Goal: Information Seeking & Learning: Learn about a topic

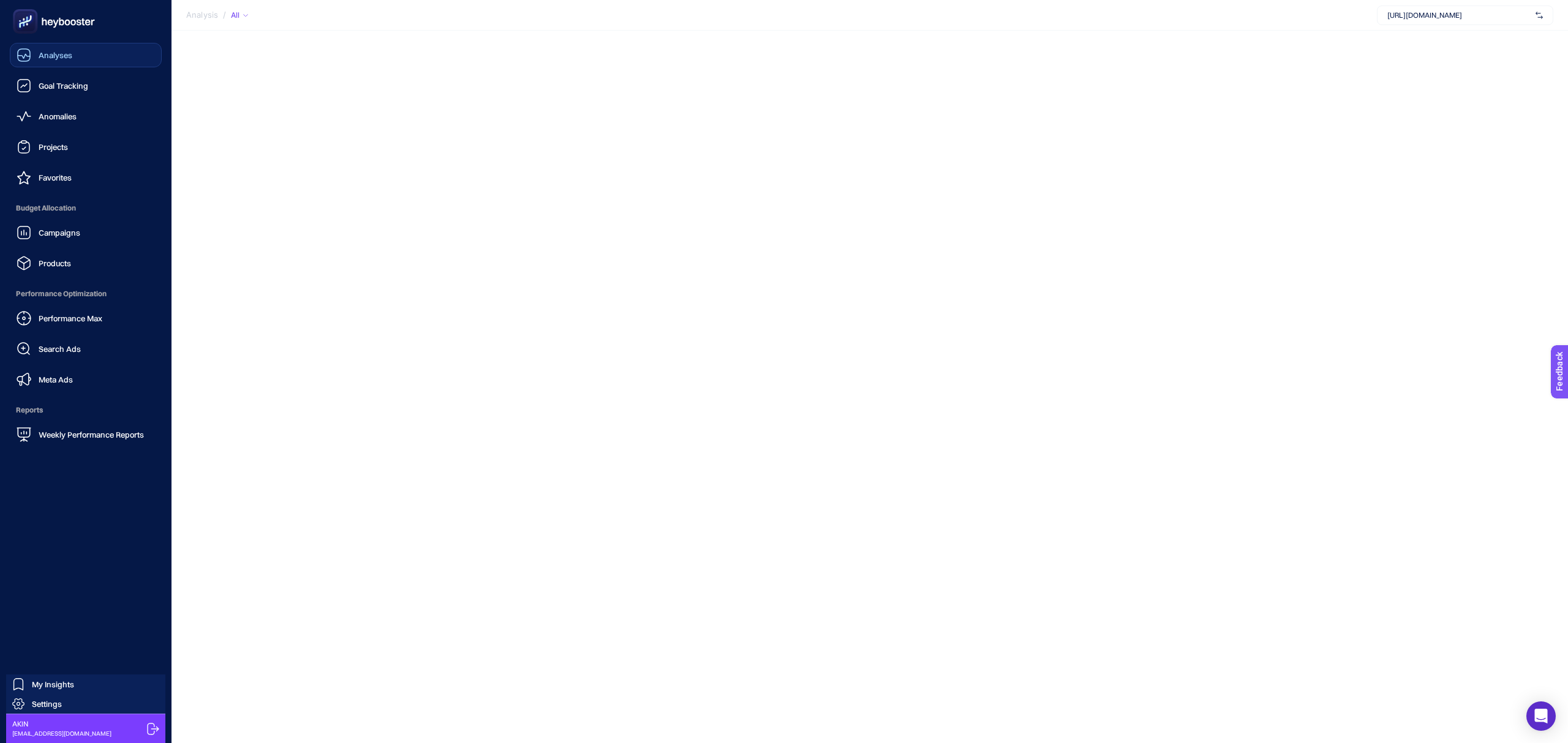
click at [87, 60] on link "Analyses" at bounding box center [85, 55] width 152 height 24
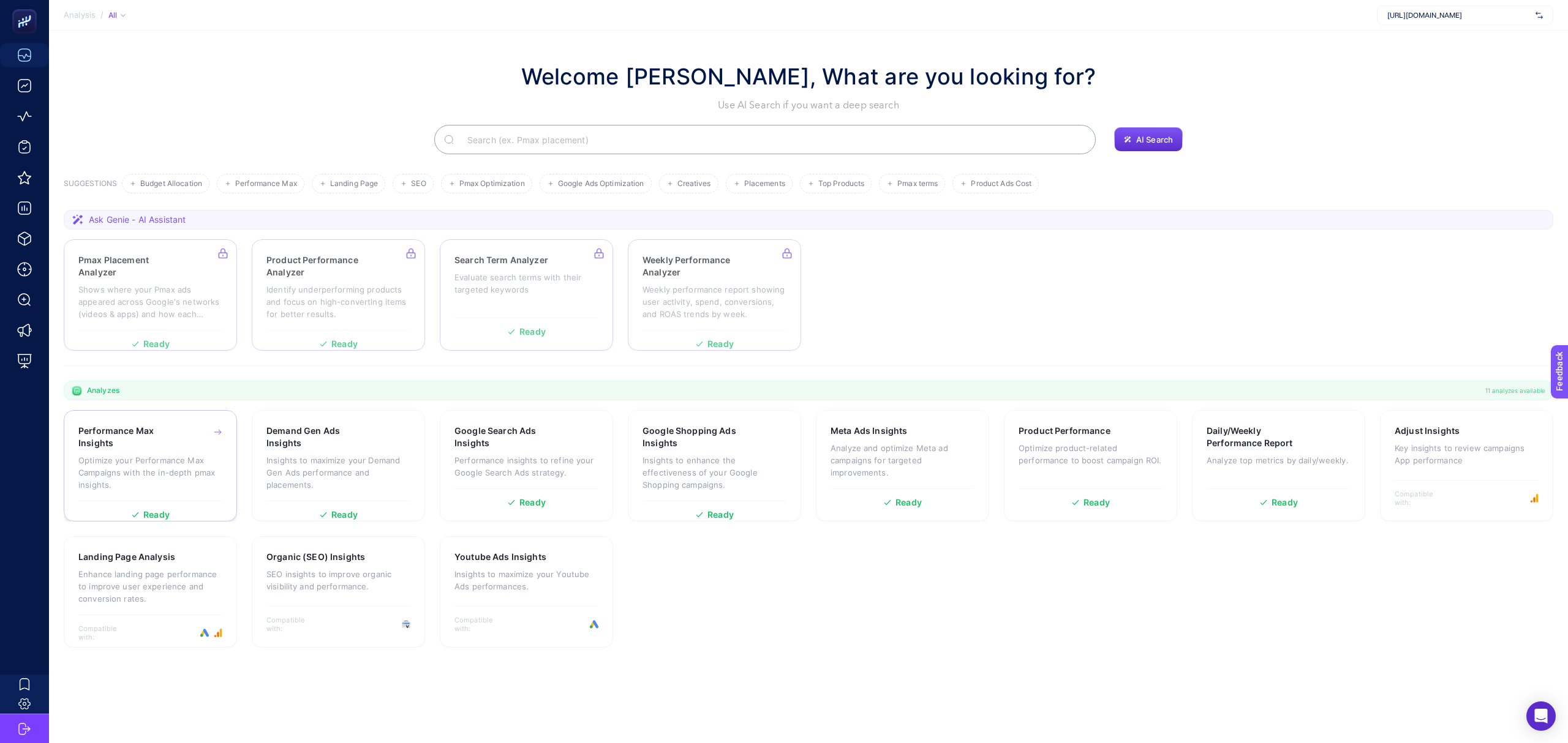
click at [189, 469] on p "Optimize your Performance Max Campaigns with the in-depth pmax insights." at bounding box center [151, 473] width 144 height 36
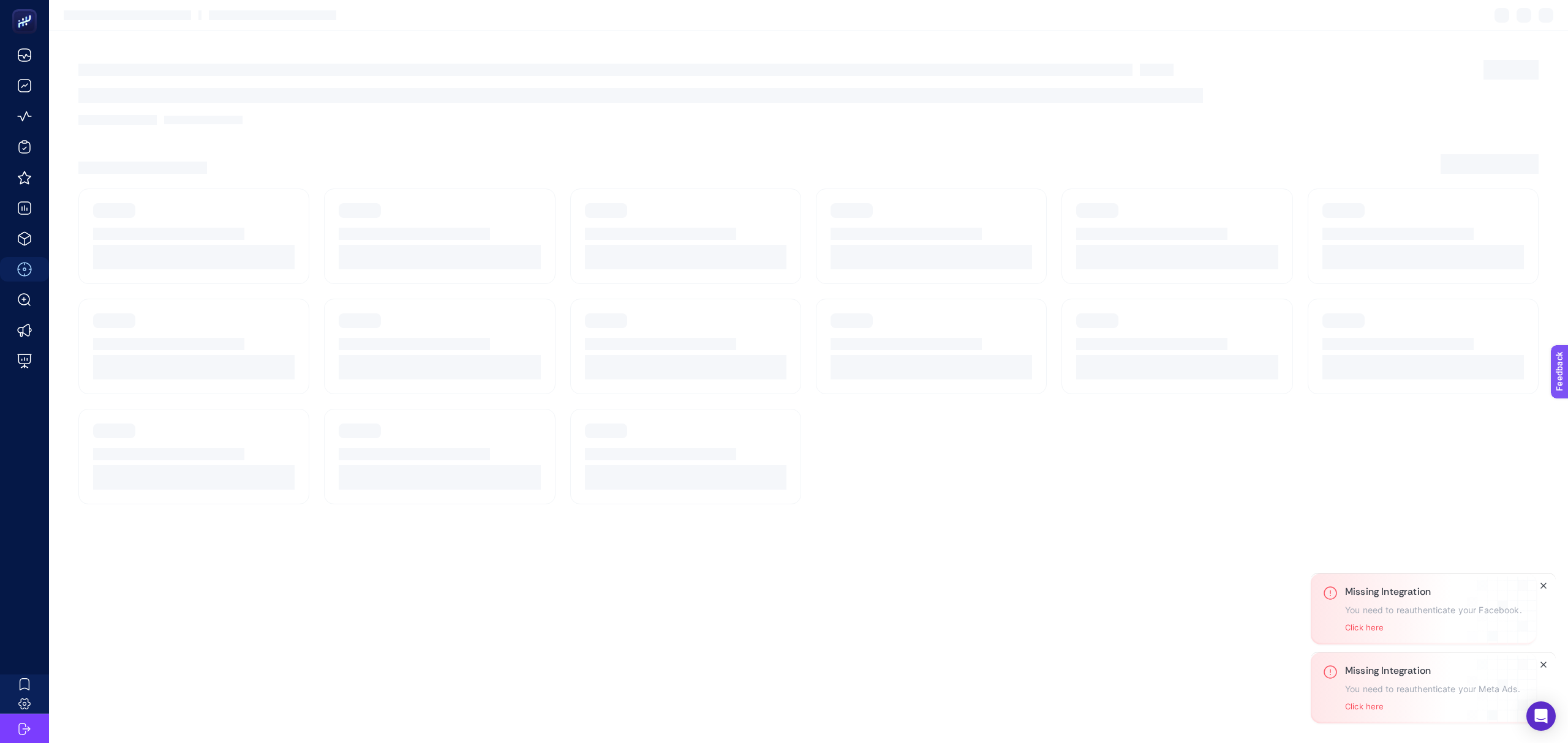
click at [1451, 687] on p "You need to reauthenticate your Meta Ads." at bounding box center [1432, 690] width 175 height 9
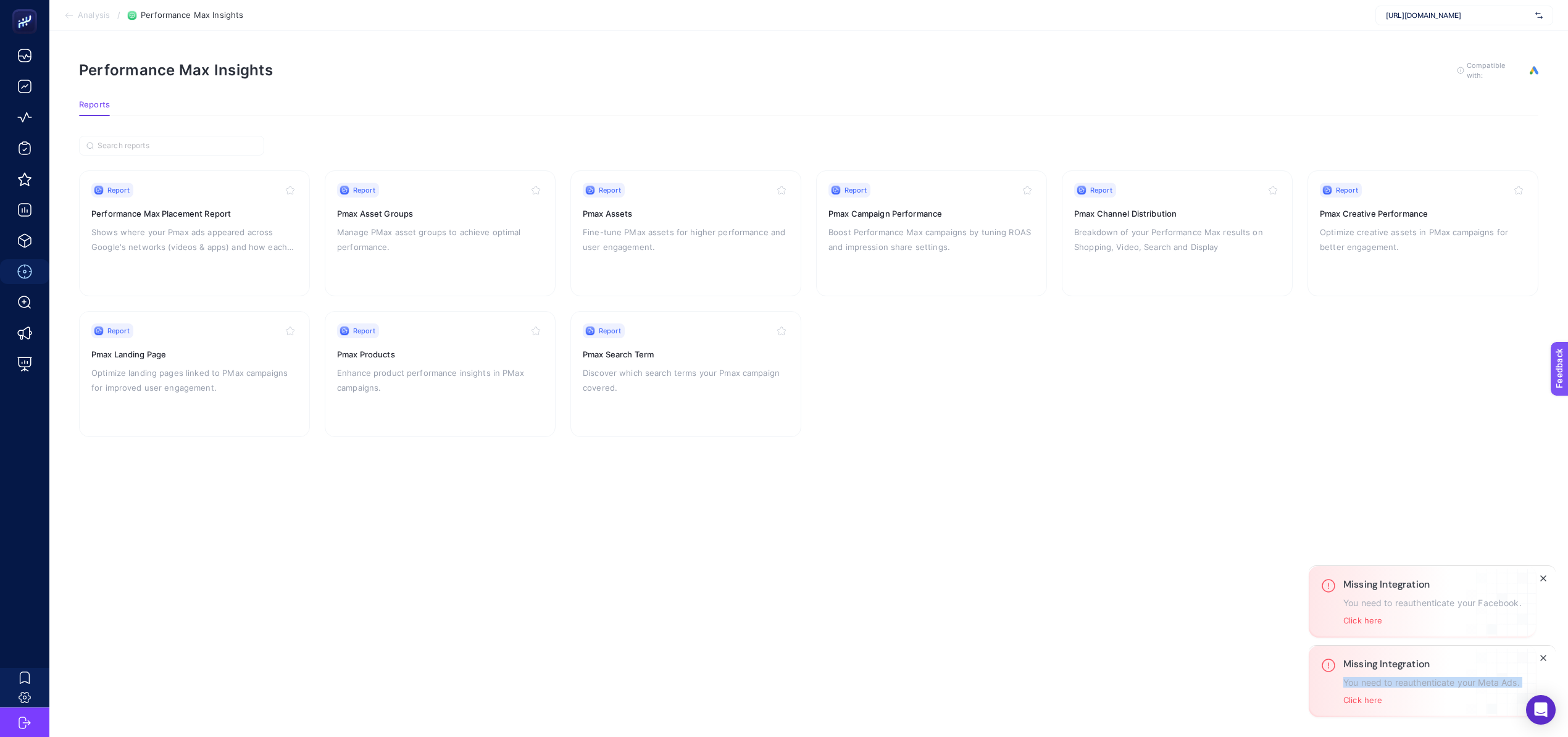
click at [1416, 687] on p "You need to reauthenticate your Meta Ads." at bounding box center [1431, 682] width 176 height 9
click at [1423, 680] on p "You need to reauthenticate your Meta Ads." at bounding box center [1431, 682] width 176 height 9
click at [1414, 661] on div at bounding box center [1414, 661] width 0 height 0
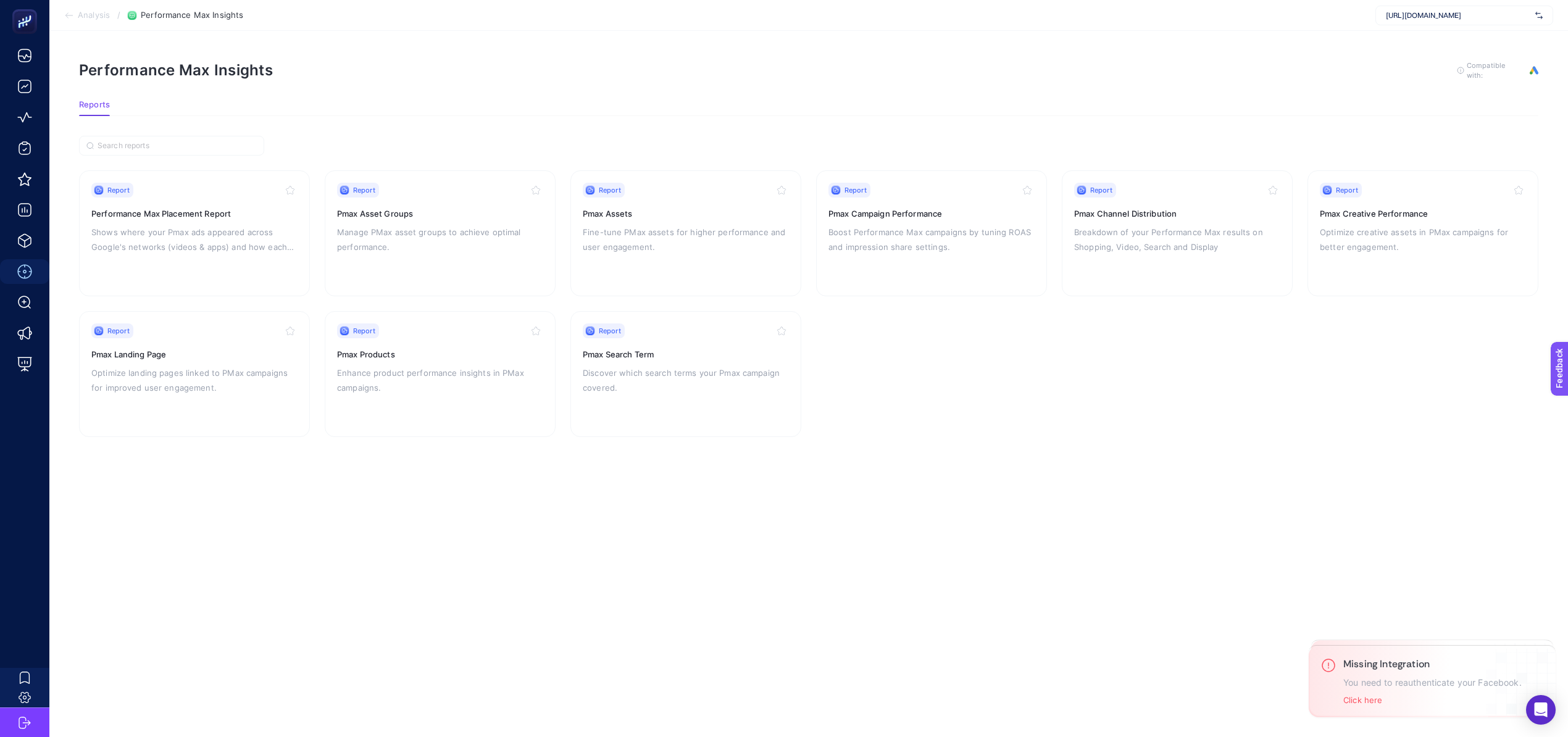
click at [1060, 574] on article "Performance Max Insights To get quality results from this analysis, we recommen…" at bounding box center [809, 384] width 1519 height 707
